Goal: Information Seeking & Learning: Understand process/instructions

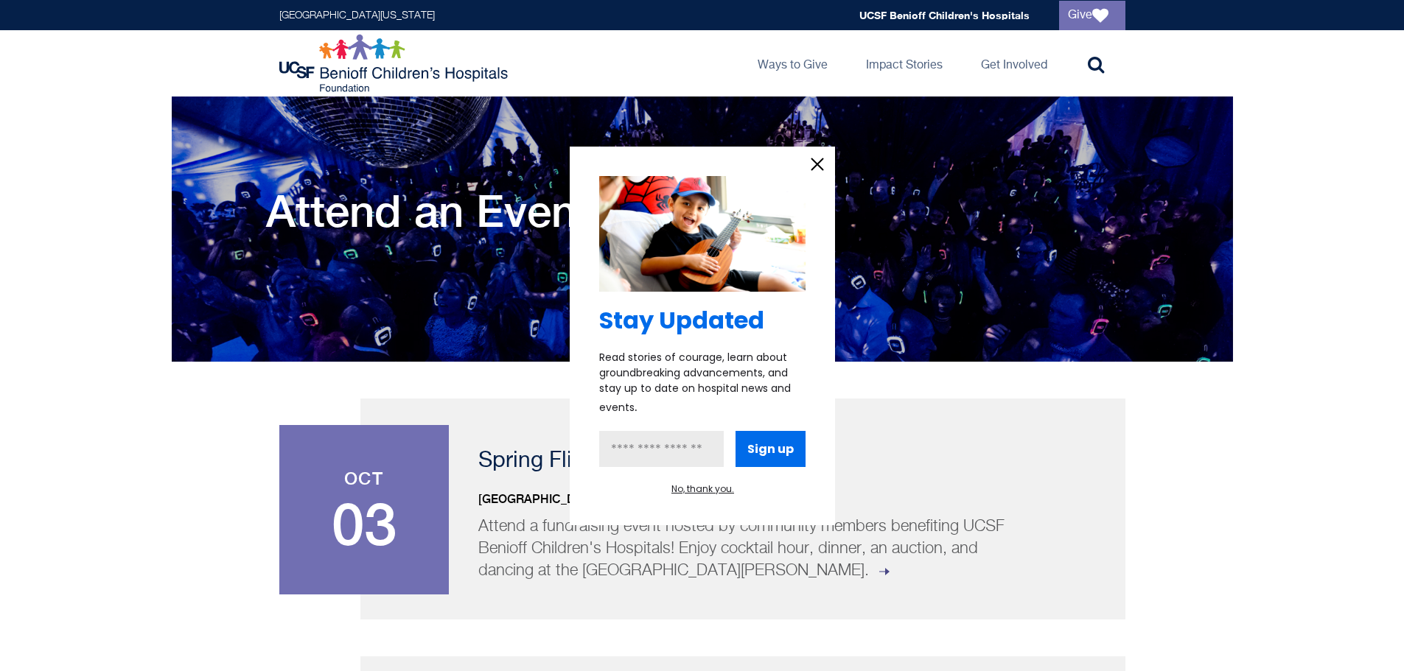
click at [816, 164] on icon "information" at bounding box center [816, 163] width 11 height 11
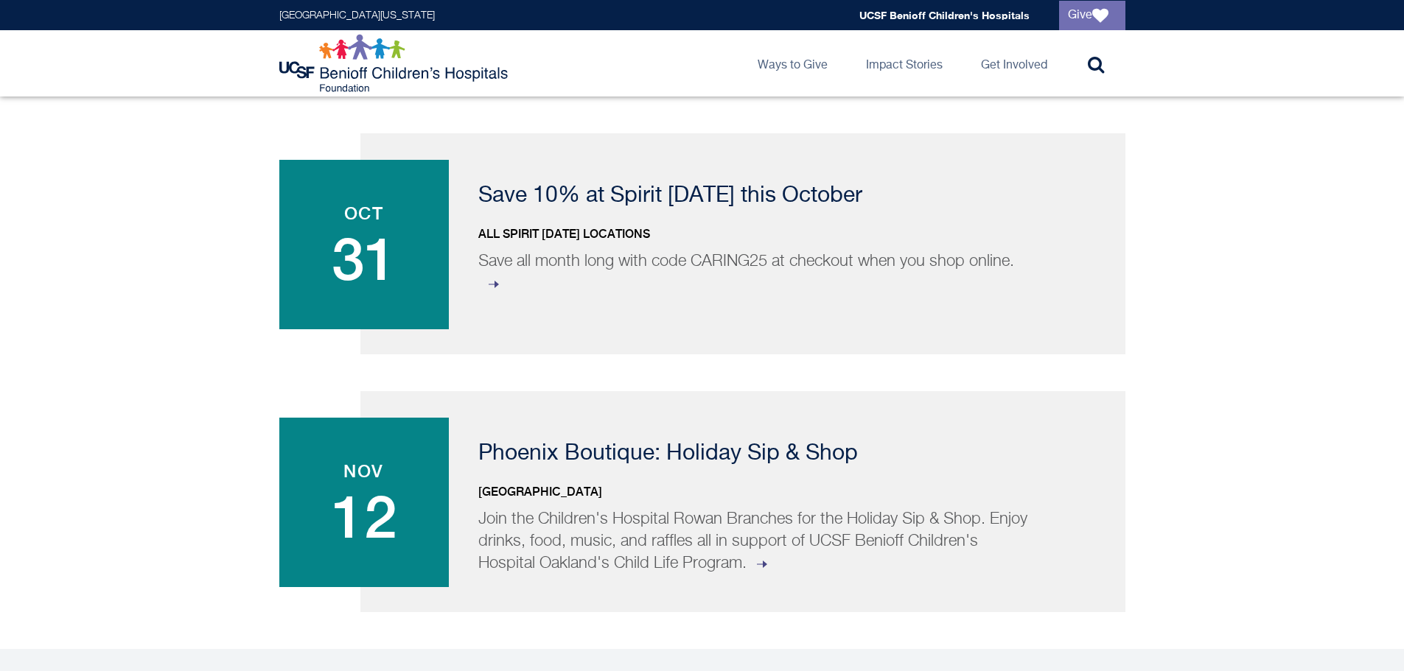
scroll to position [1075, 0]
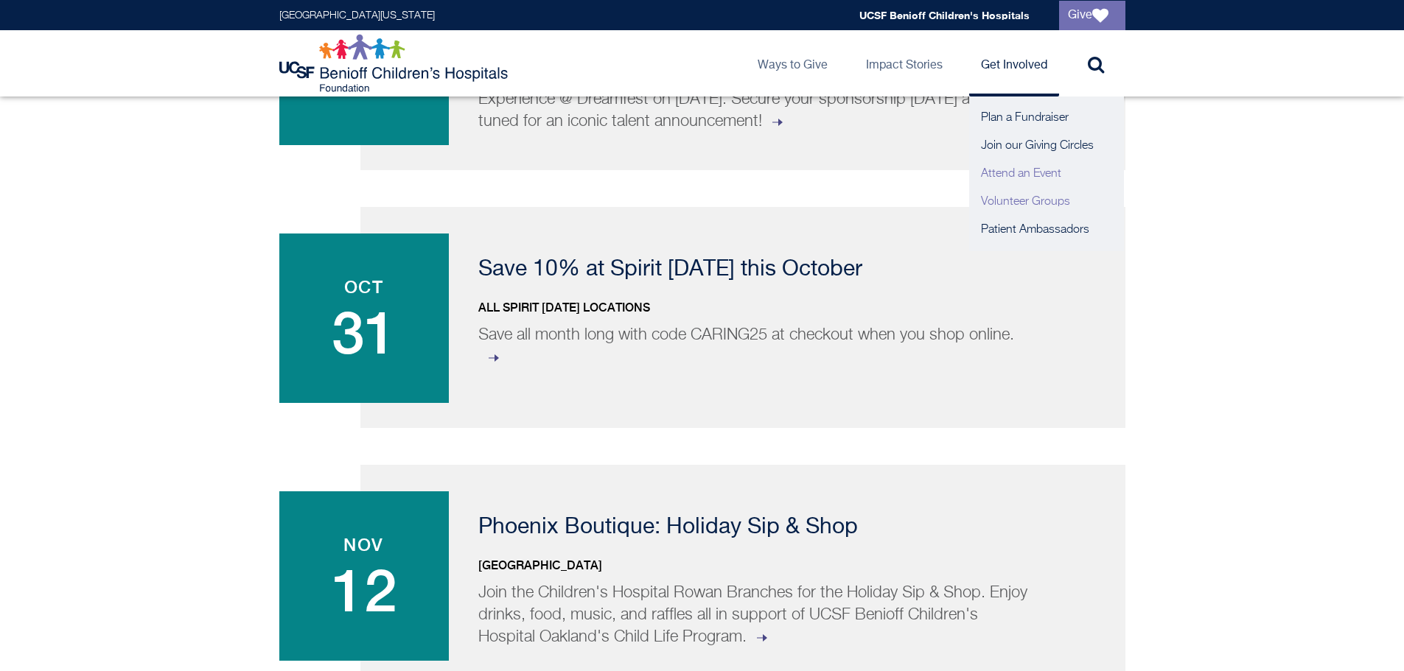
click at [1018, 200] on link "Volunteer Groups" at bounding box center [1046, 202] width 155 height 28
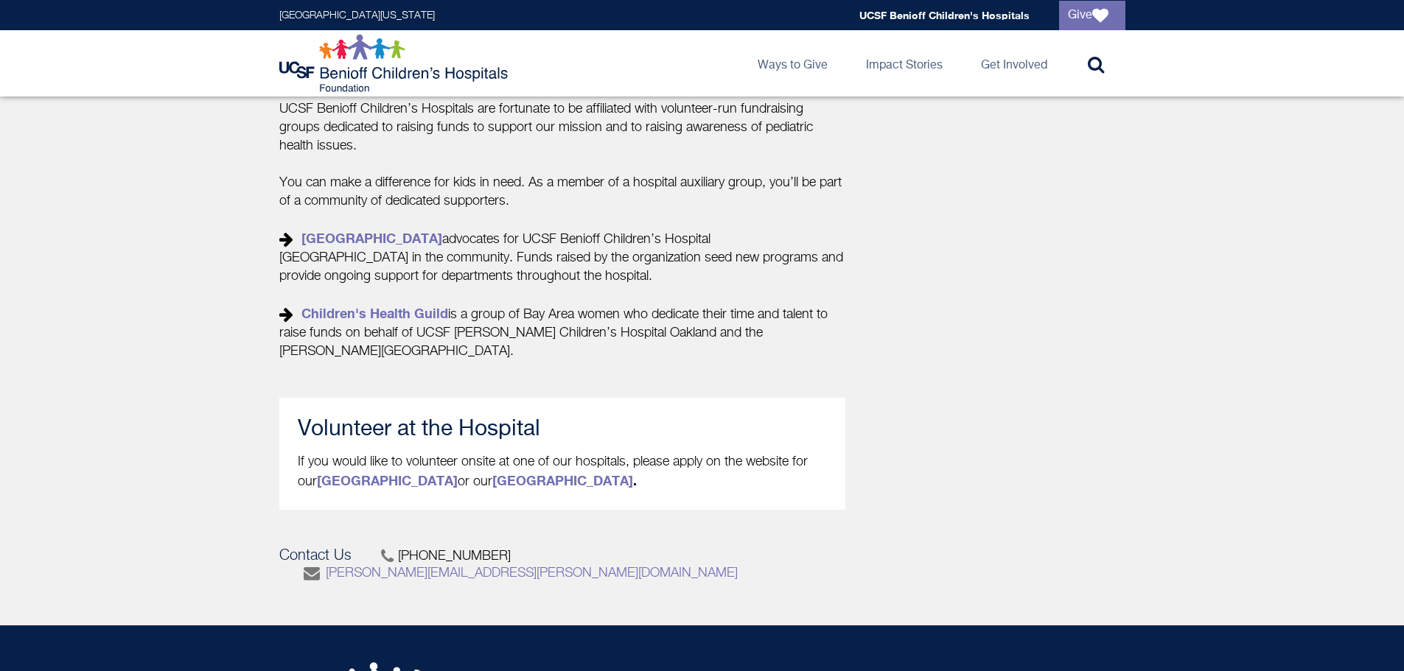
scroll to position [516, 0]
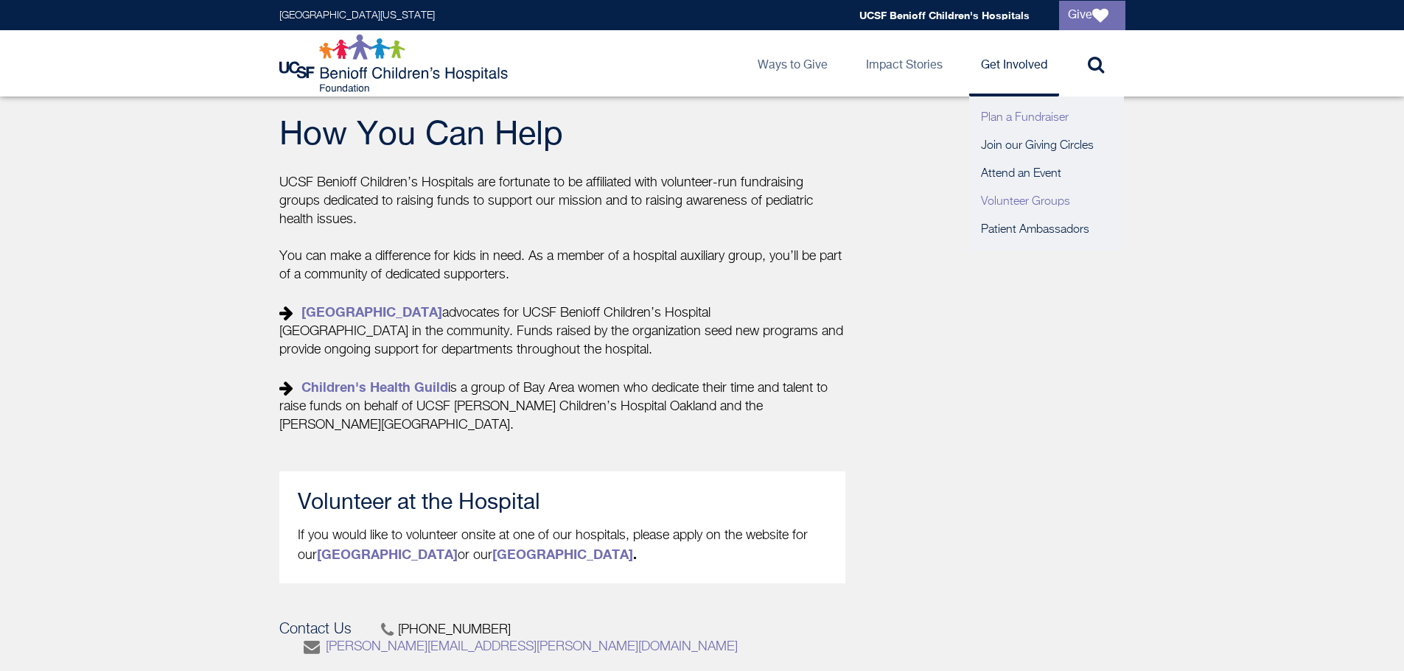
click at [1032, 111] on link "Plan a Fundraiser" at bounding box center [1046, 118] width 155 height 28
